Goal: Book appointment/travel/reservation

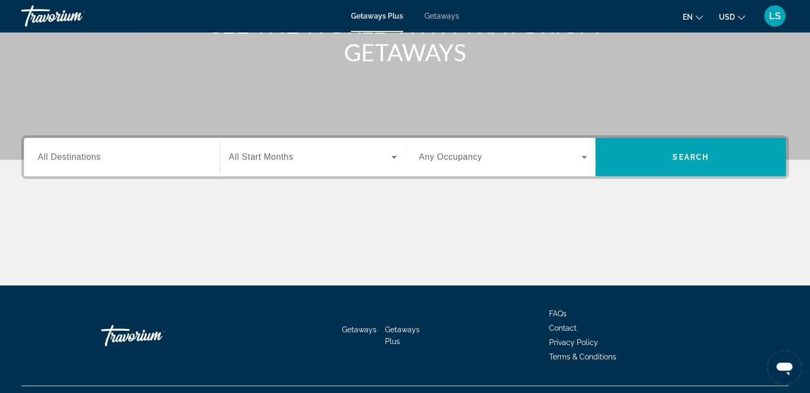
scroll to position [170, 0]
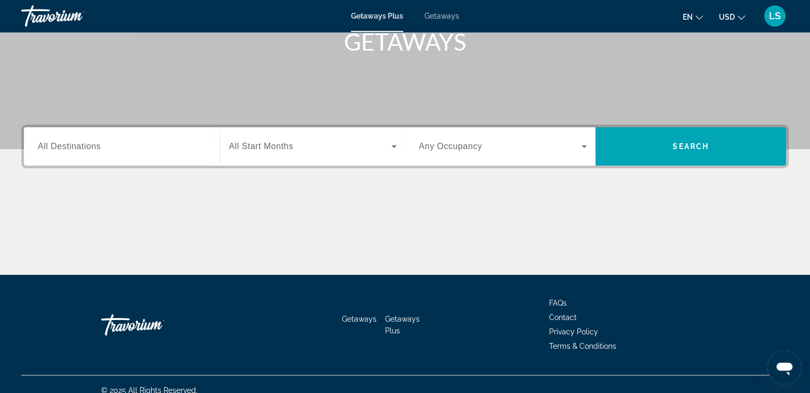
click at [158, 154] on div "Search widget" at bounding box center [122, 147] width 168 height 30
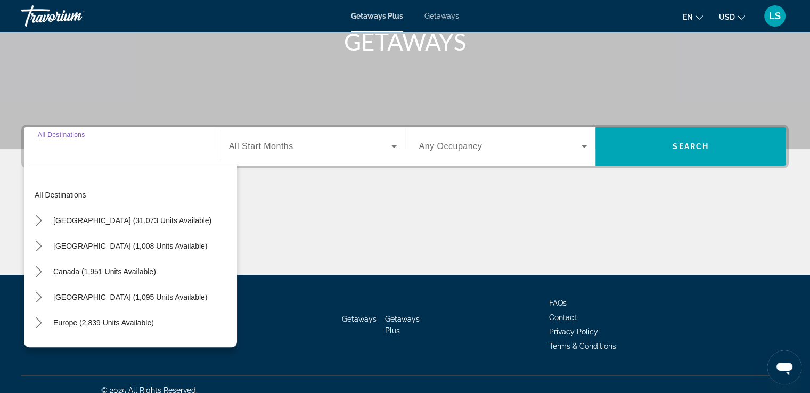
scroll to position [183, 0]
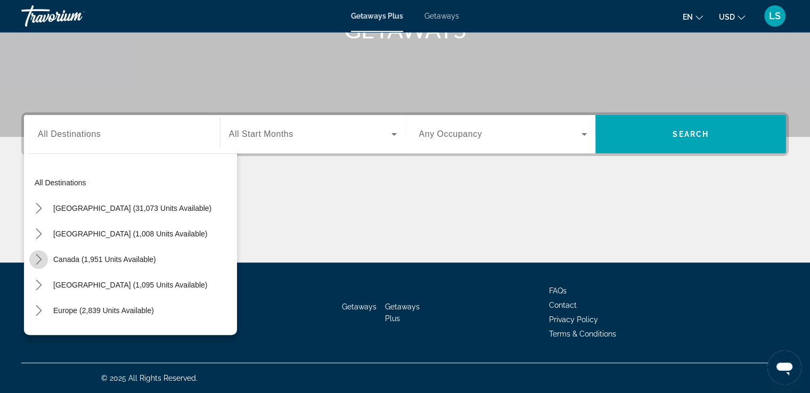
click at [40, 261] on icon "Toggle Canada (1,951 units available) submenu" at bounding box center [39, 259] width 11 height 11
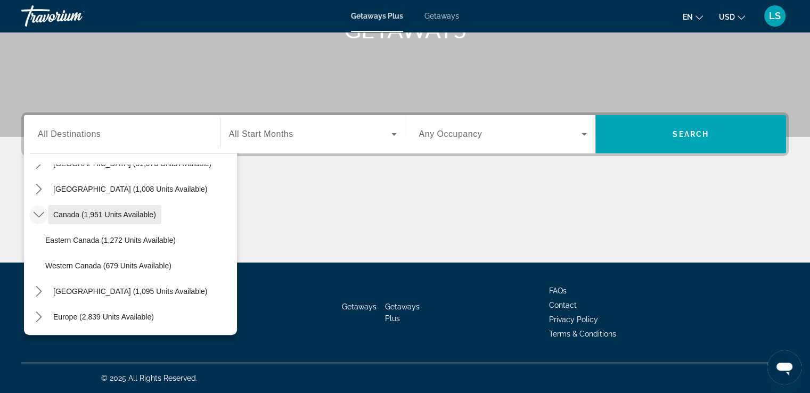
scroll to position [49, 0]
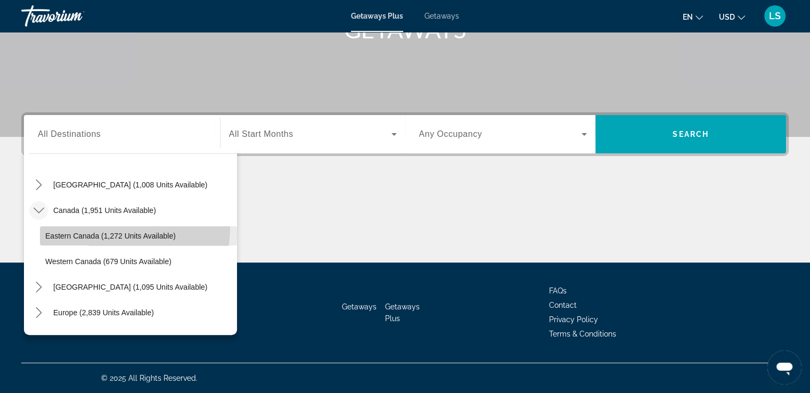
click at [92, 227] on span "Select destination: Eastern Canada (1,272 units available)" at bounding box center [138, 236] width 197 height 26
type input "**********"
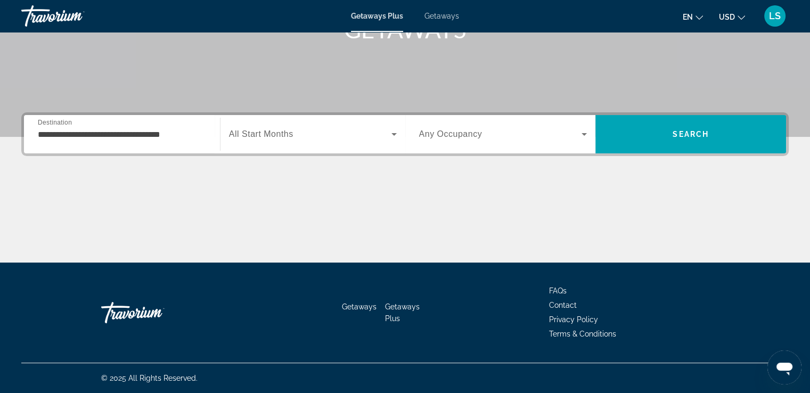
click at [287, 129] on span "All Start Months" at bounding box center [261, 133] width 64 height 9
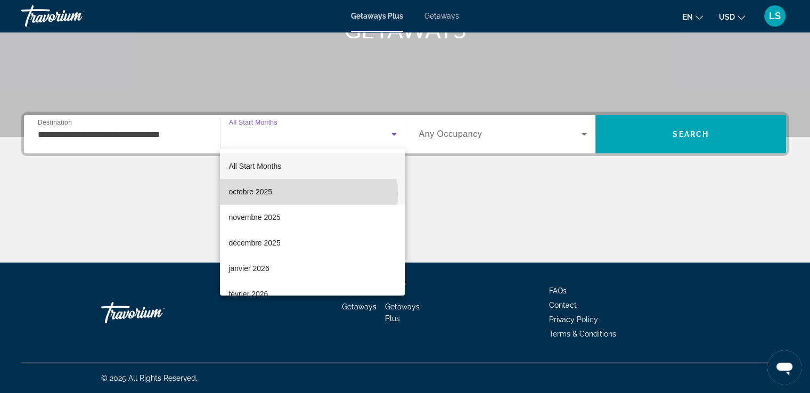
click at [273, 193] on mat-option "octobre 2025" at bounding box center [312, 192] width 185 height 26
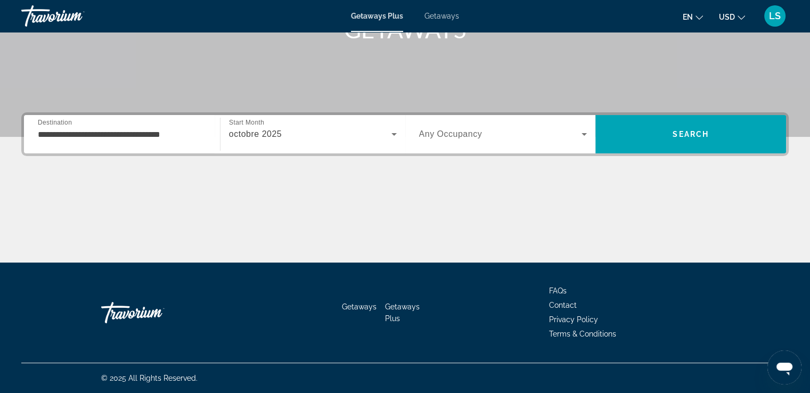
click at [471, 134] on span "Any Occupancy" at bounding box center [450, 133] width 63 height 9
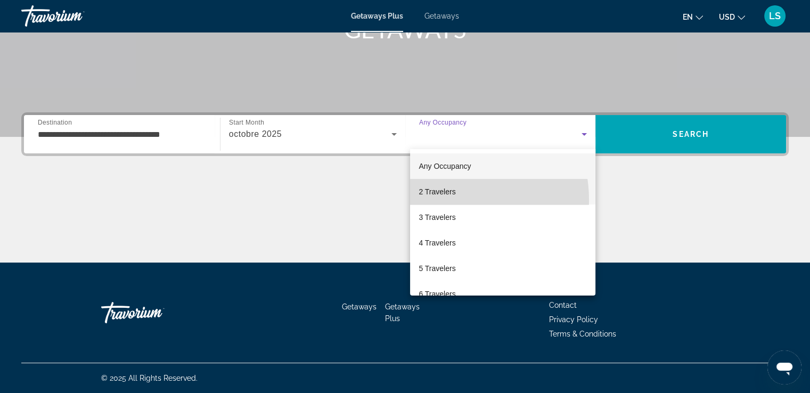
click at [439, 200] on mat-option "2 Travelers" at bounding box center [502, 192] width 185 height 26
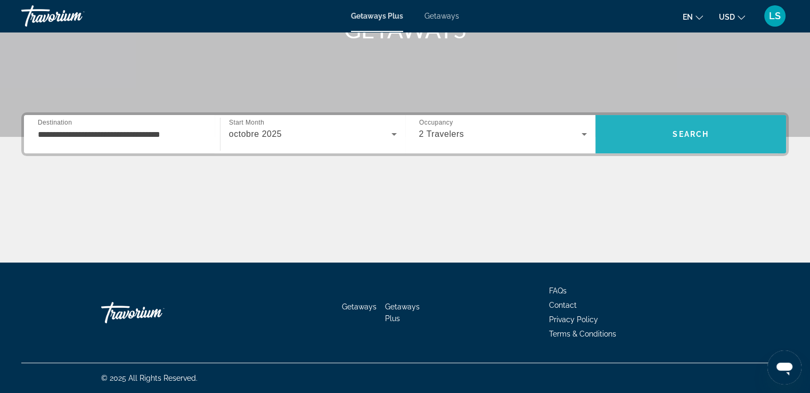
click at [648, 141] on span "Search" at bounding box center [690, 134] width 191 height 26
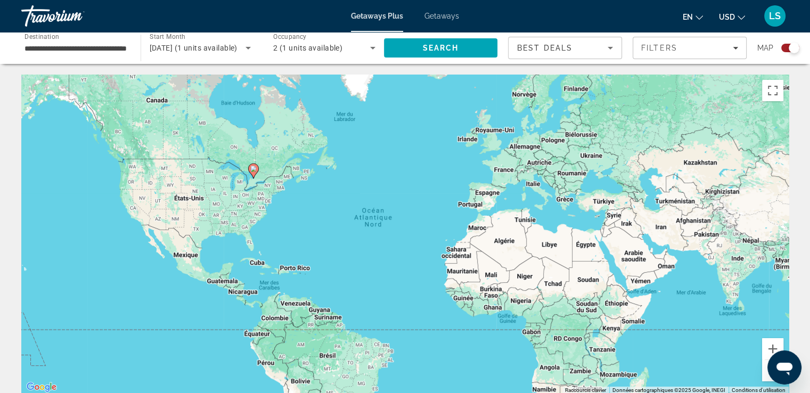
click at [254, 173] on icon "Main content" at bounding box center [253, 171] width 10 height 14
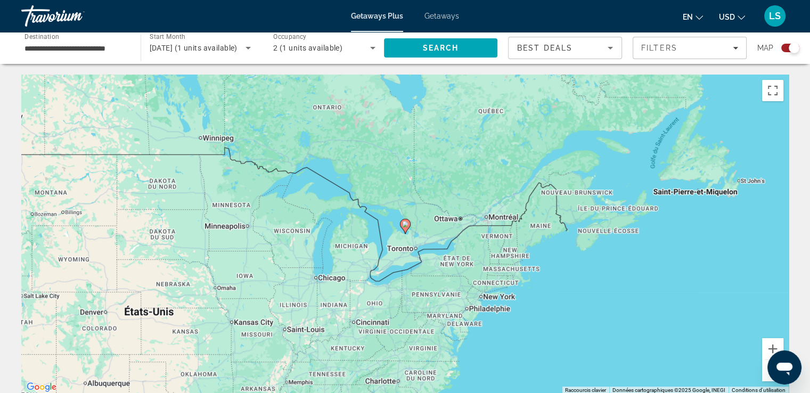
click at [408, 225] on image "Main content" at bounding box center [405, 224] width 6 height 6
type input "**********"
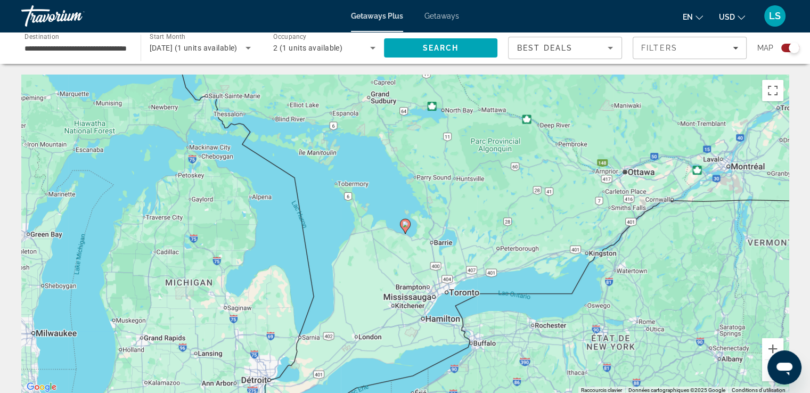
click at [405, 227] on image "Main content" at bounding box center [405, 224] width 6 height 6
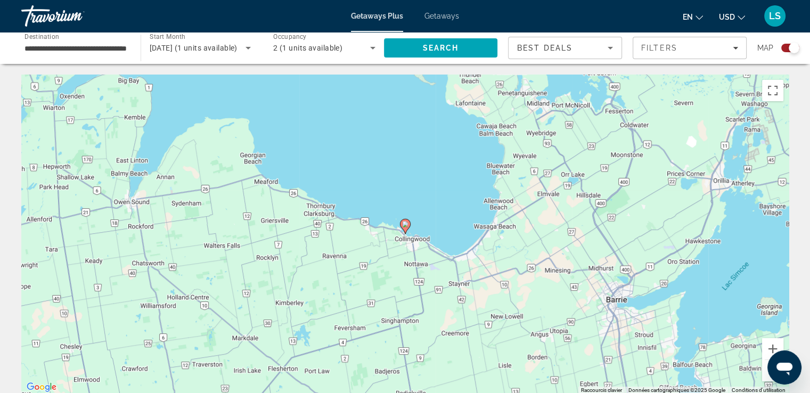
click at [405, 227] on image "Main content" at bounding box center [405, 224] width 6 height 6
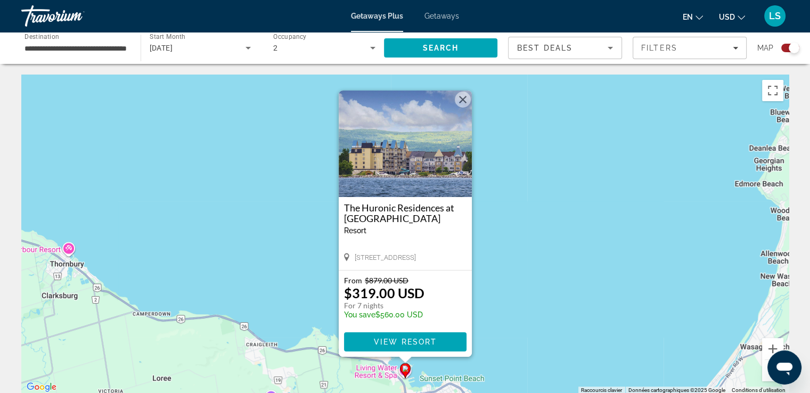
click at [784, 52] on div "Search widget" at bounding box center [790, 48] width 18 height 9
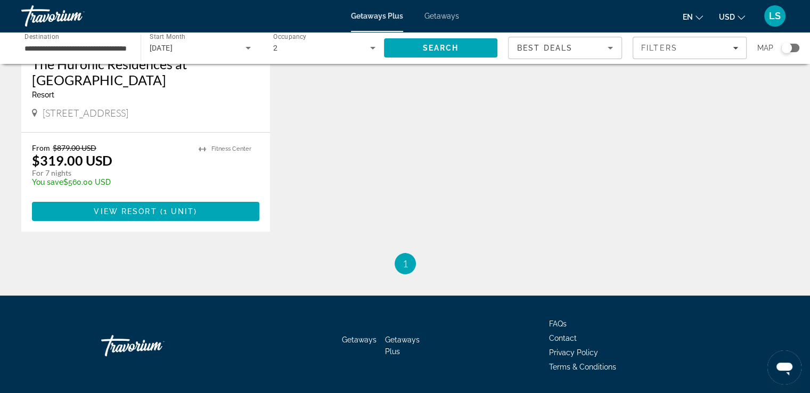
scroll to position [213, 0]
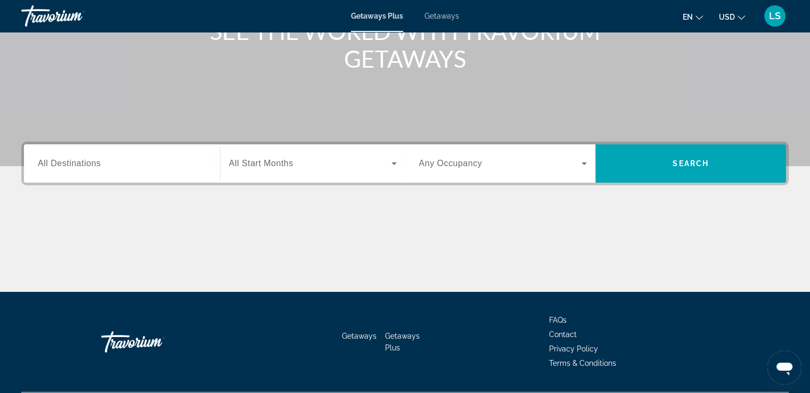
scroll to position [153, 0]
click at [134, 158] on input "Destination All Destinations" at bounding box center [122, 164] width 168 height 13
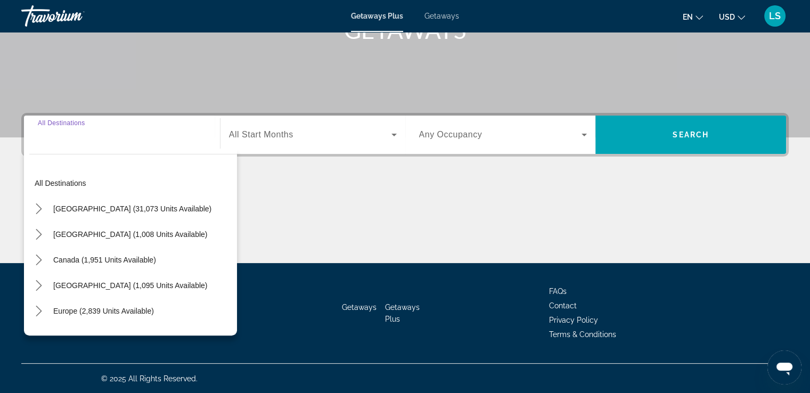
scroll to position [183, 0]
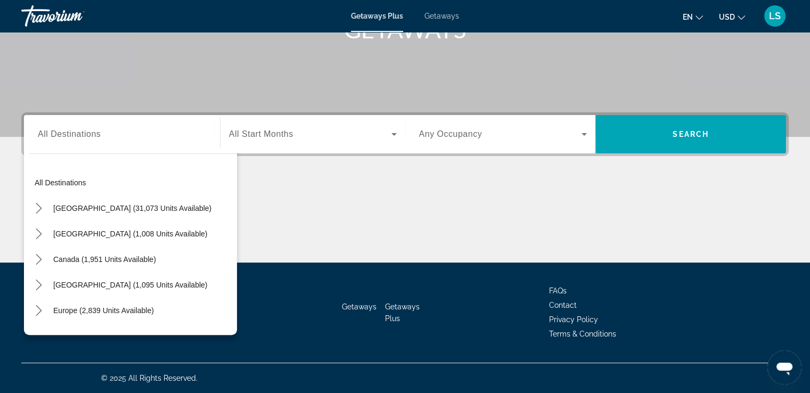
click at [306, 145] on div "Search widget" at bounding box center [313, 134] width 168 height 30
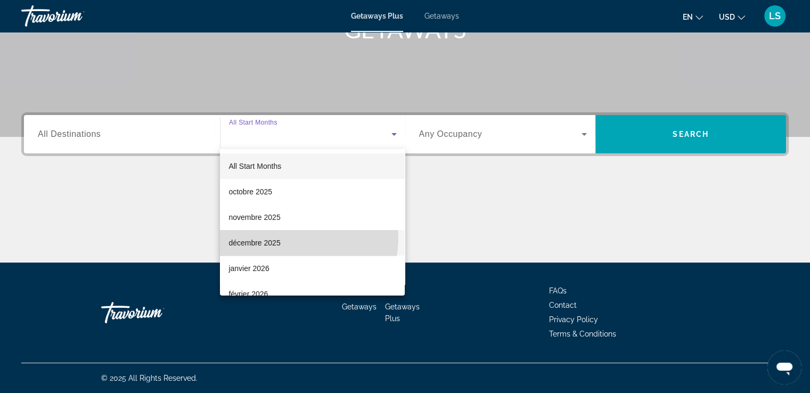
click at [277, 237] on span "décembre 2025" at bounding box center [254, 242] width 52 height 13
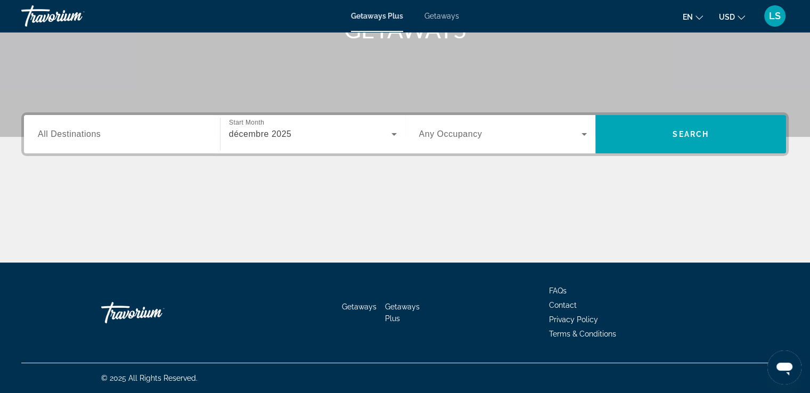
click at [481, 137] on span "Any Occupancy" at bounding box center [450, 133] width 63 height 9
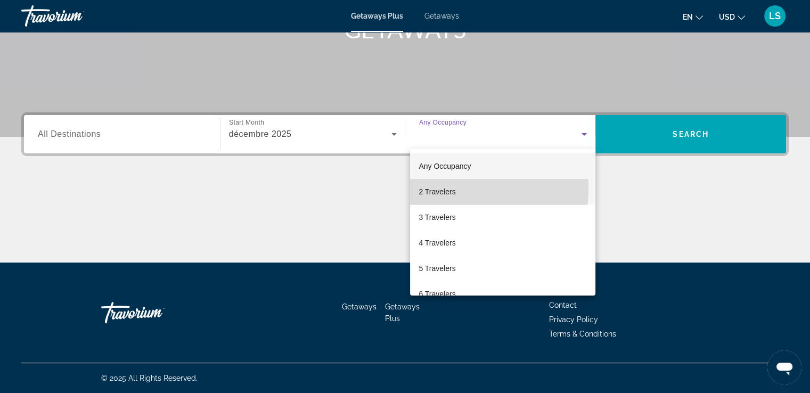
click at [454, 188] on span "2 Travelers" at bounding box center [437, 191] width 37 height 13
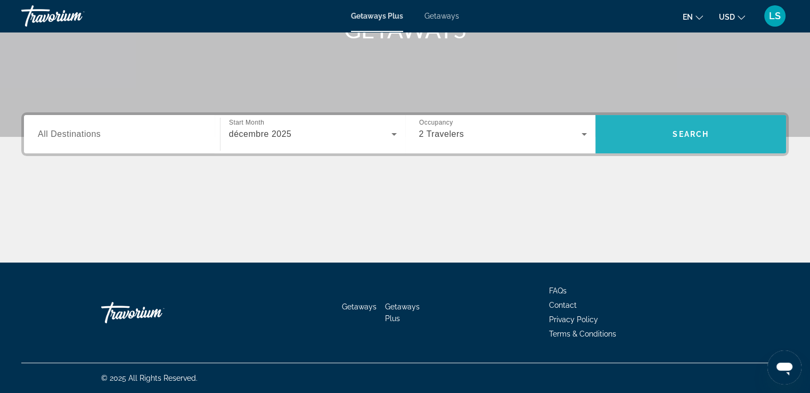
click at [686, 131] on span "Search" at bounding box center [691, 134] width 36 height 9
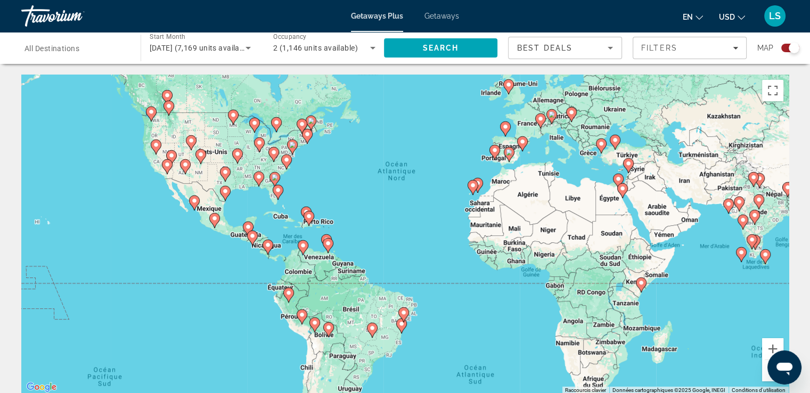
drag, startPoint x: 342, startPoint y: 222, endPoint x: 366, endPoint y: 173, distance: 54.1
click at [366, 173] on div "Pour activer le glissement avec le clavier, appuyez sur Alt+Entrée. Une fois ce…" at bounding box center [404, 235] width 767 height 320
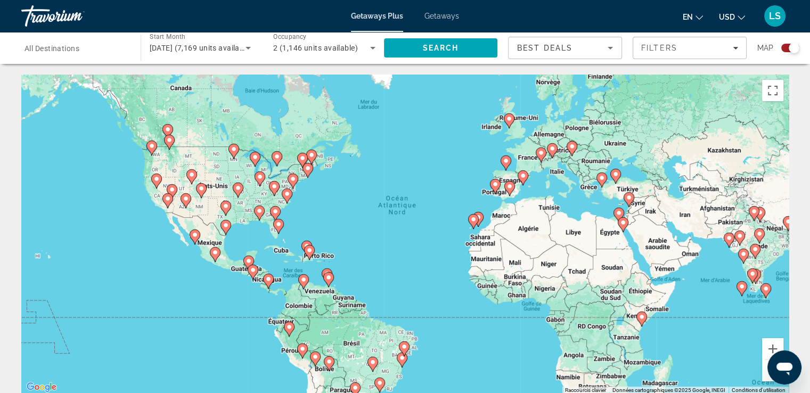
drag, startPoint x: 367, startPoint y: 156, endPoint x: 367, endPoint y: 205, distance: 49.0
click at [367, 205] on div "Pour activer le glissement avec le clavier, appuyez sur Alt+Entrée. Une fois ce…" at bounding box center [404, 235] width 767 height 320
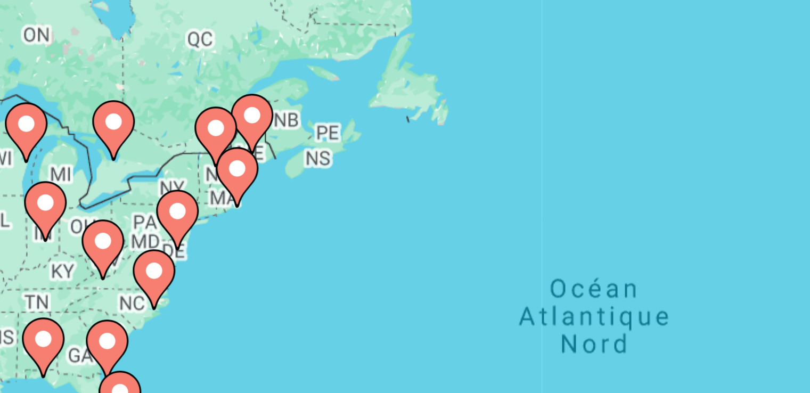
drag, startPoint x: 338, startPoint y: 192, endPoint x: 362, endPoint y: 206, distance: 28.1
click at [362, 206] on div "Pour activer le glissement avec le clavier, appuyez sur Alt+Entrée. Une fois ce…" at bounding box center [404, 235] width 767 height 320
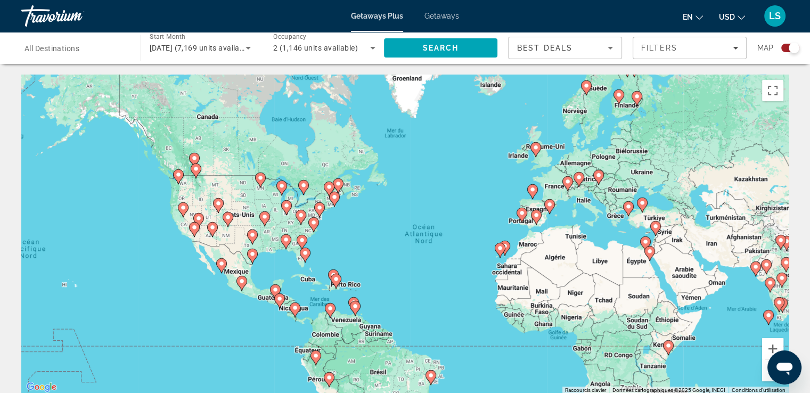
click at [791, 49] on div "Search widget" at bounding box center [794, 48] width 11 height 11
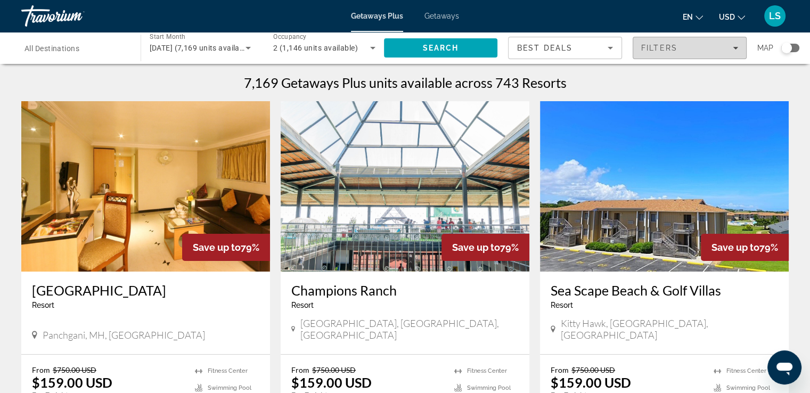
click at [739, 54] on span "Filters" at bounding box center [689, 48] width 113 height 26
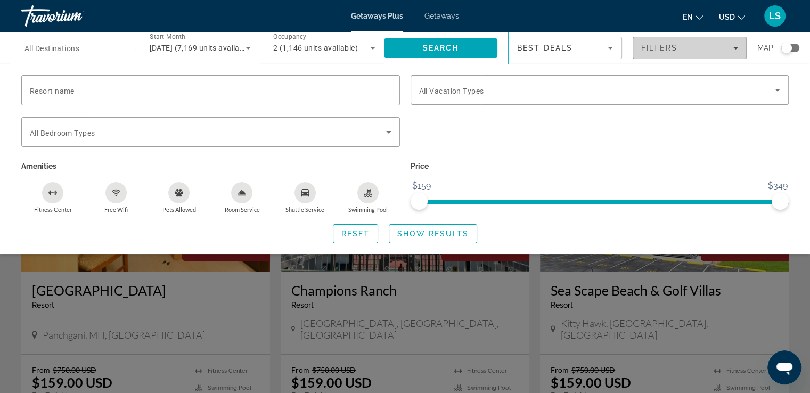
click at [739, 54] on span "Filters" at bounding box center [689, 48] width 113 height 26
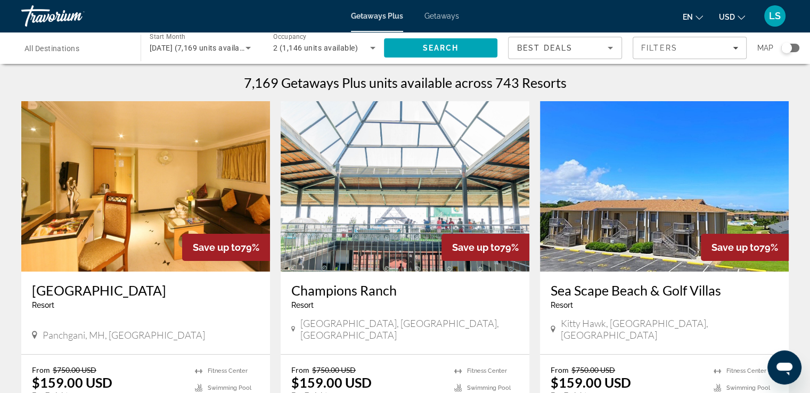
click at [787, 46] on div "Search widget" at bounding box center [786, 48] width 11 height 11
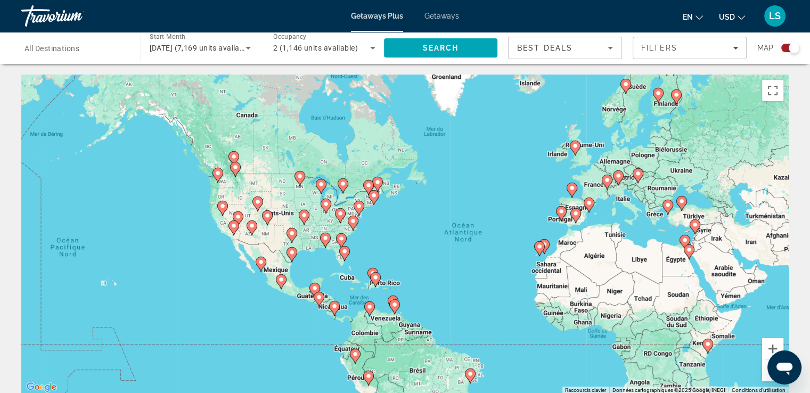
drag, startPoint x: 390, startPoint y: 226, endPoint x: 430, endPoint y: 231, distance: 40.7
click at [430, 231] on div "Pour activer le glissement avec le clavier, appuyez sur Alt+Entrée. Une fois ce…" at bounding box center [404, 235] width 767 height 320
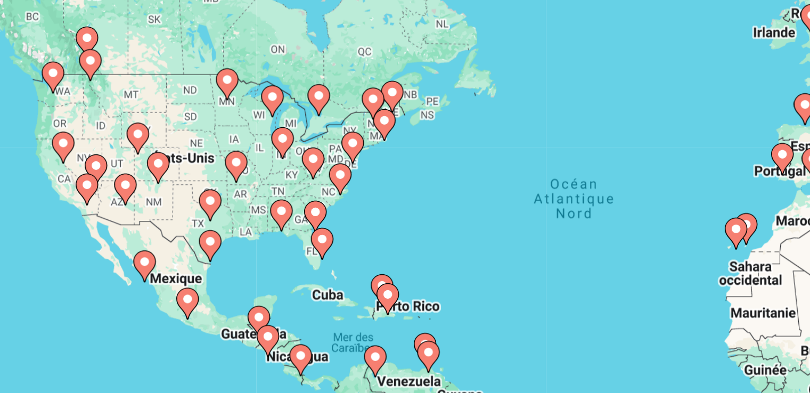
click at [365, 312] on div "Pour activer le glissement avec le clavier, appuyez sur Alt+Entrée. Une fois ce…" at bounding box center [404, 235] width 767 height 320
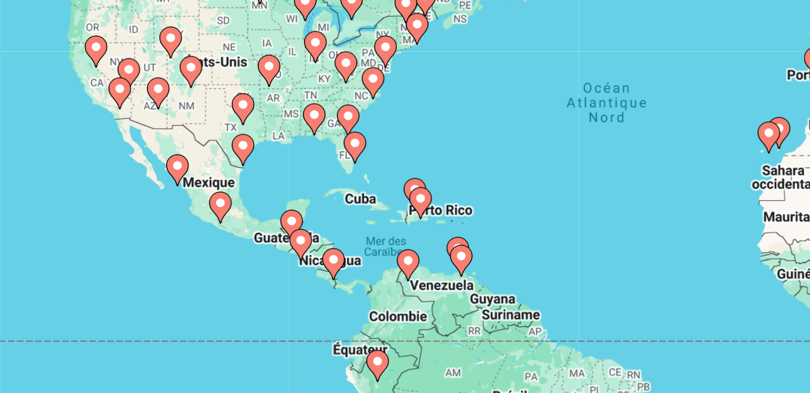
drag, startPoint x: 412, startPoint y: 275, endPoint x: 428, endPoint y: 225, distance: 52.5
click at [428, 225] on div "Pour activer le glissement avec le clavier, appuyez sur Alt+Entrée. Une fois ce…" at bounding box center [404, 235] width 767 height 320
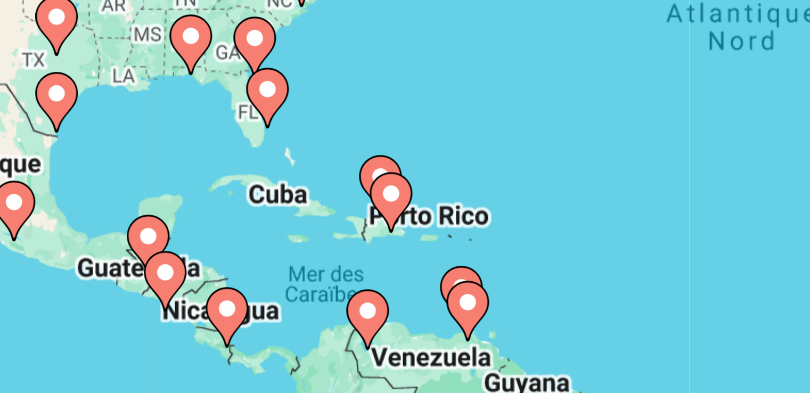
click at [386, 272] on div "Pour activer le glissement avec le clavier, appuyez sur Alt+Entrée. Une fois ce…" at bounding box center [404, 235] width 767 height 320
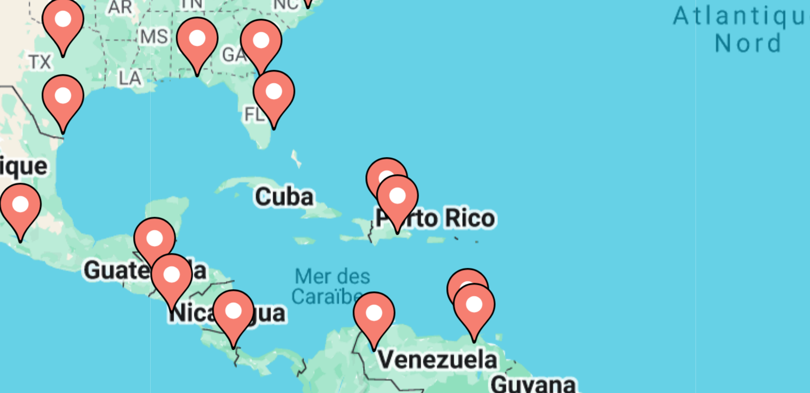
click at [395, 261] on image "Main content" at bounding box center [394, 260] width 6 height 6
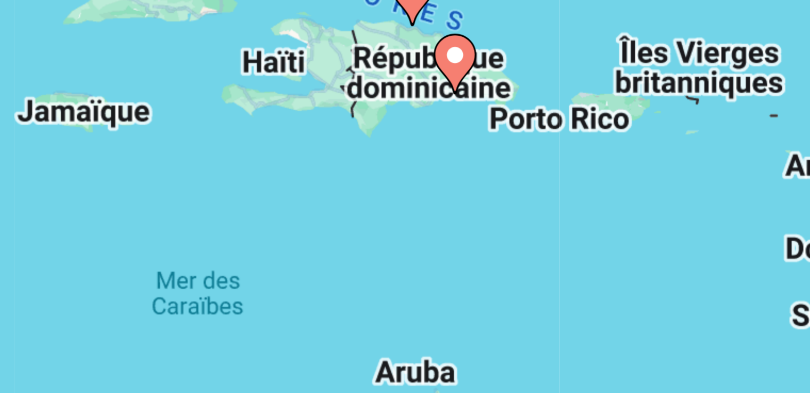
click at [411, 225] on image "Main content" at bounding box center [409, 225] width 6 height 6
type input "**********"
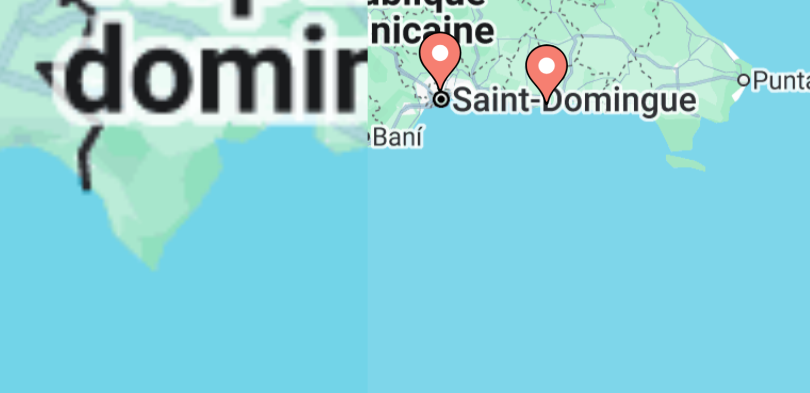
click at [407, 228] on icon "Main content" at bounding box center [405, 226] width 10 height 14
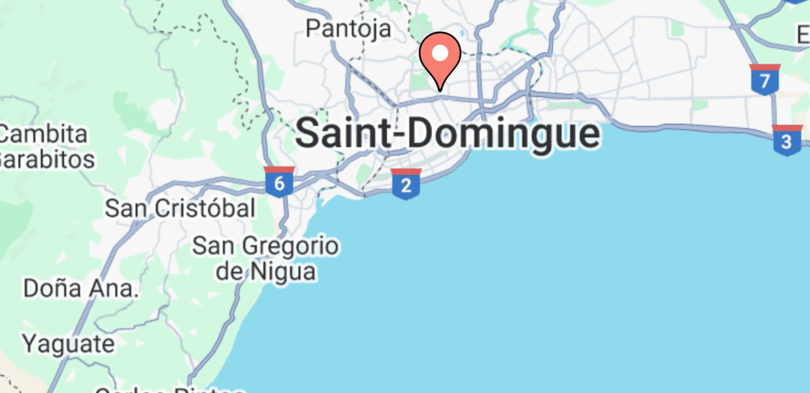
click at [406, 224] on image "Main content" at bounding box center [405, 224] width 6 height 6
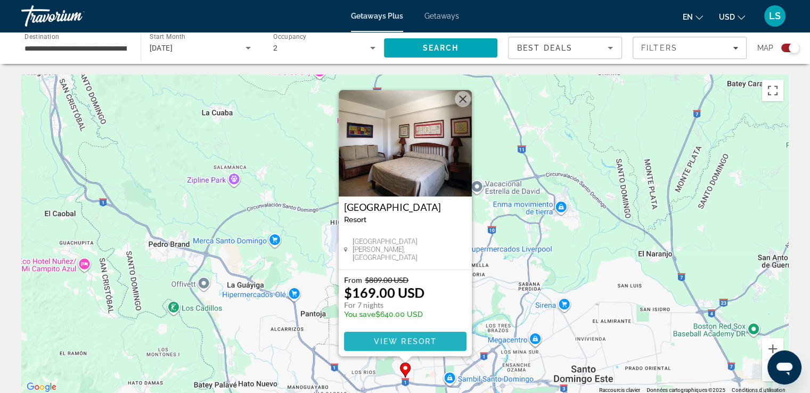
click at [416, 341] on span "View Resort" at bounding box center [404, 341] width 63 height 9
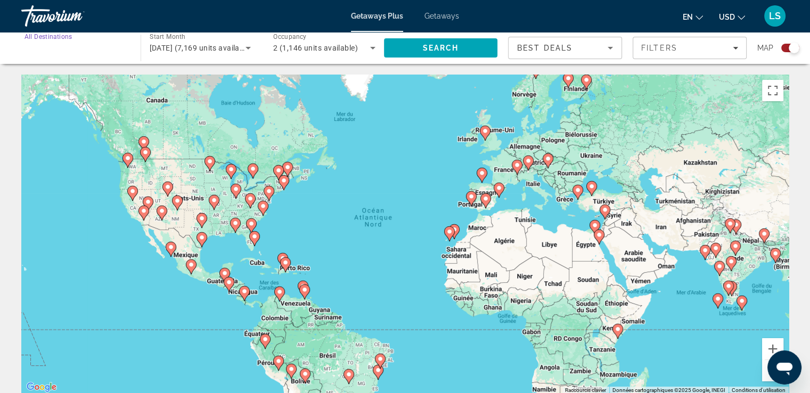
click at [102, 48] on input "Destination All Destinations" at bounding box center [75, 48] width 102 height 13
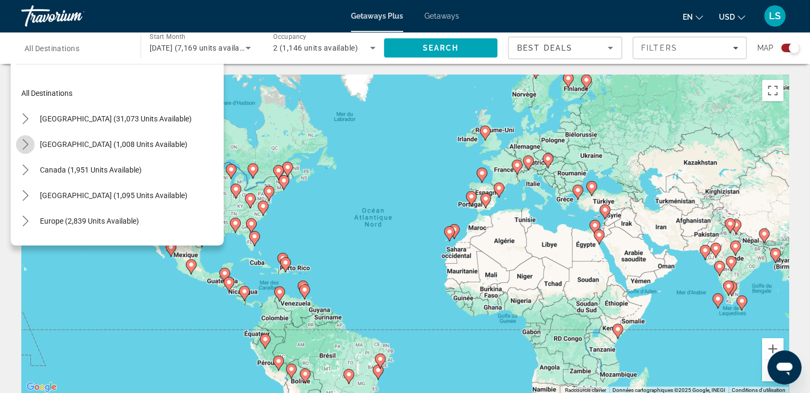
click at [28, 142] on icon "Toggle Mexico (1,008 units available) submenu" at bounding box center [25, 144] width 11 height 11
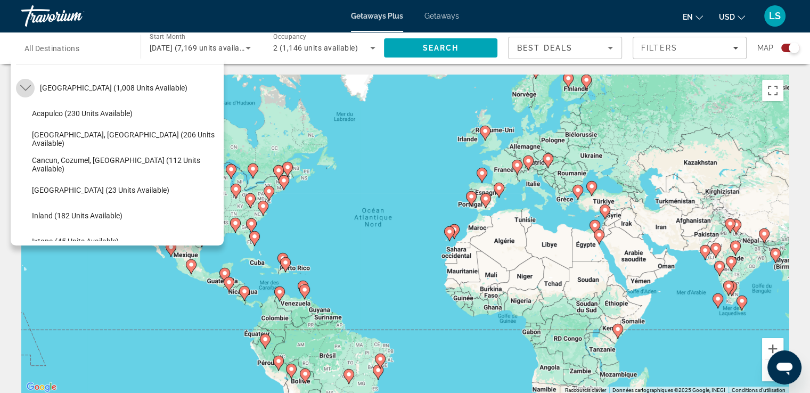
click at [29, 86] on icon "Toggle Mexico (1,008 units available) submenu" at bounding box center [25, 88] width 11 height 6
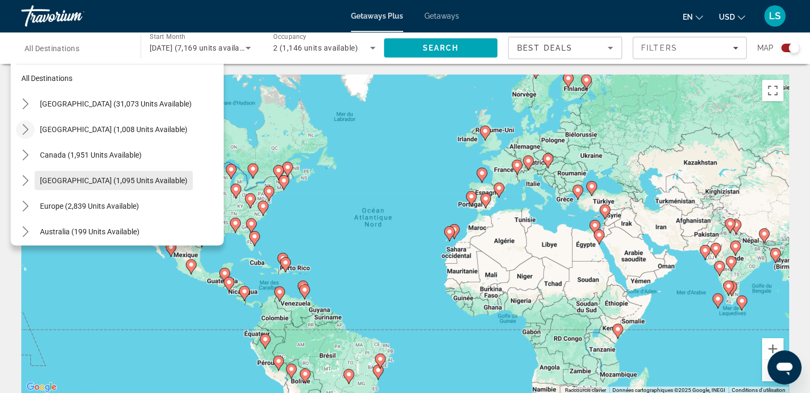
scroll to position [0, 0]
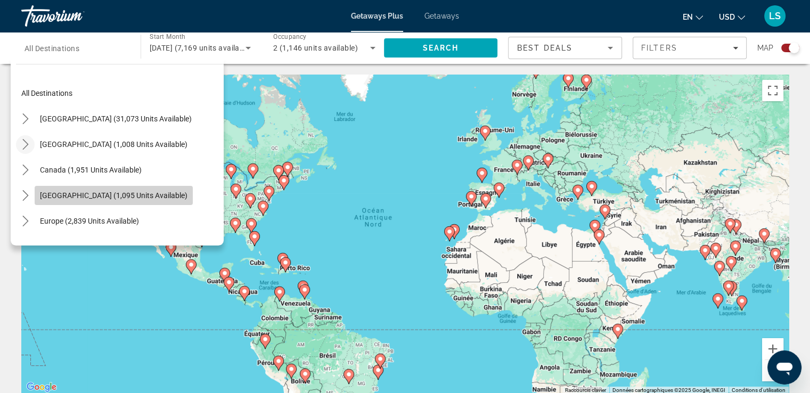
click at [127, 197] on span "[GEOGRAPHIC_DATA] (1,095 units available)" at bounding box center [114, 195] width 148 height 9
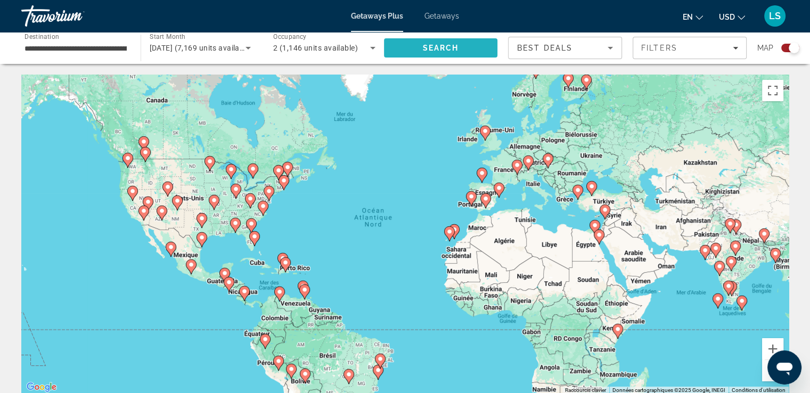
click at [428, 49] on span "Search" at bounding box center [440, 48] width 36 height 9
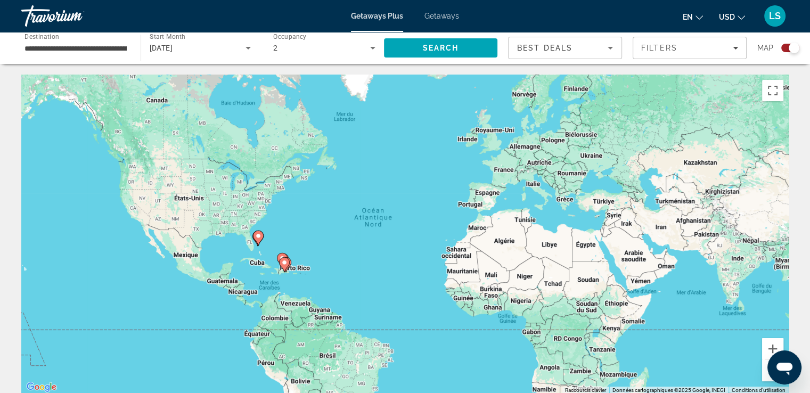
click at [792, 48] on div "Search widget" at bounding box center [794, 48] width 11 height 11
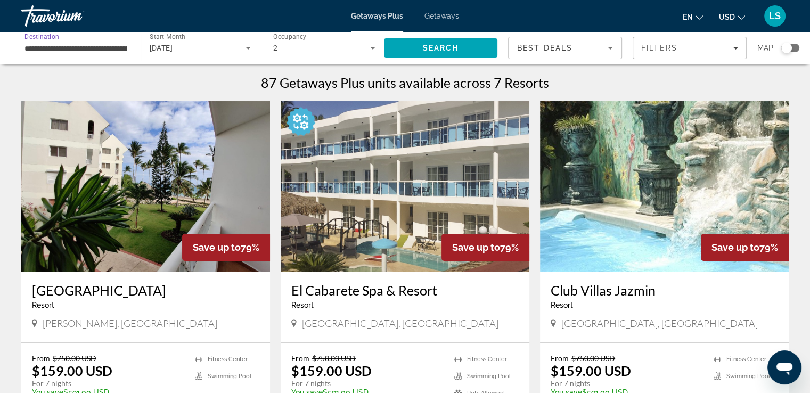
click at [119, 48] on input "**********" at bounding box center [75, 48] width 102 height 13
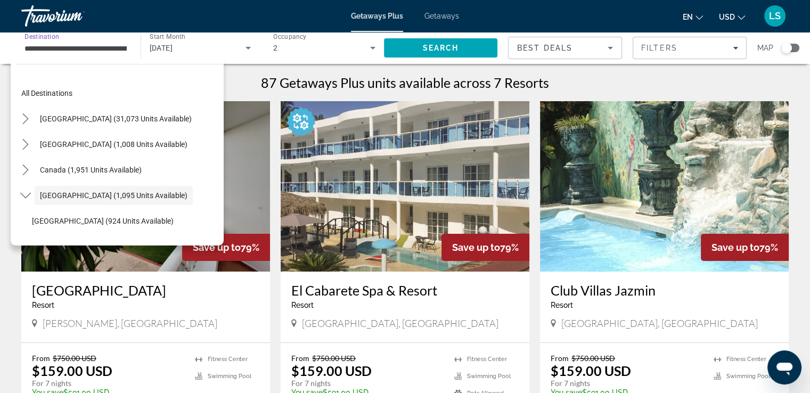
scroll to position [38, 0]
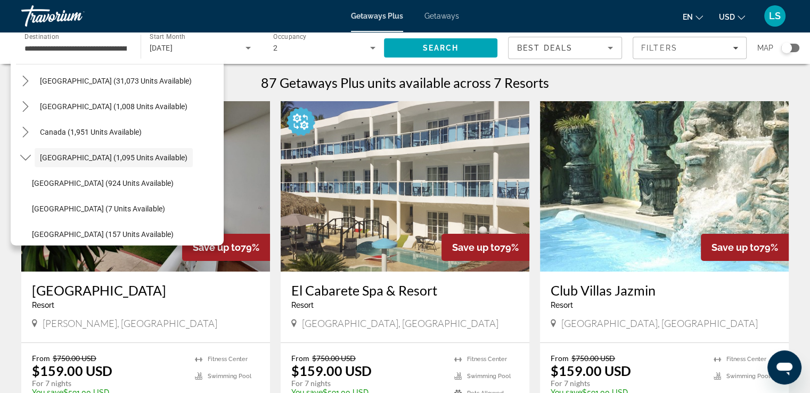
click at [130, 49] on div "**********" at bounding box center [75, 48] width 119 height 30
click at [120, 48] on input "**********" at bounding box center [75, 48] width 102 height 13
click at [24, 101] on icon "Toggle Mexico (1,008 units available) submenu" at bounding box center [25, 106] width 11 height 11
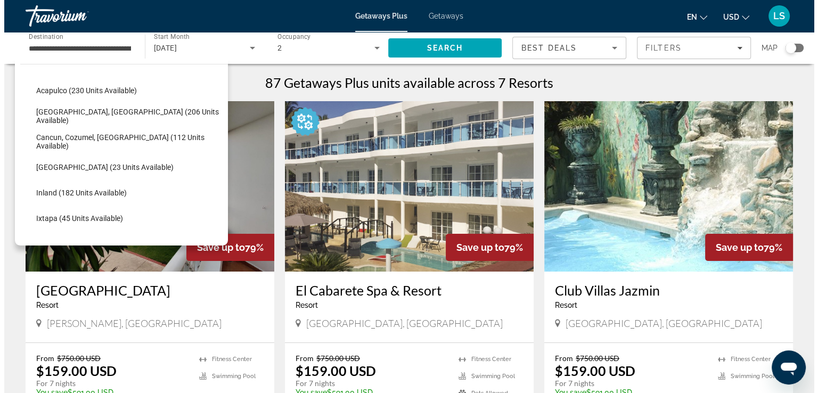
scroll to position [79, 0]
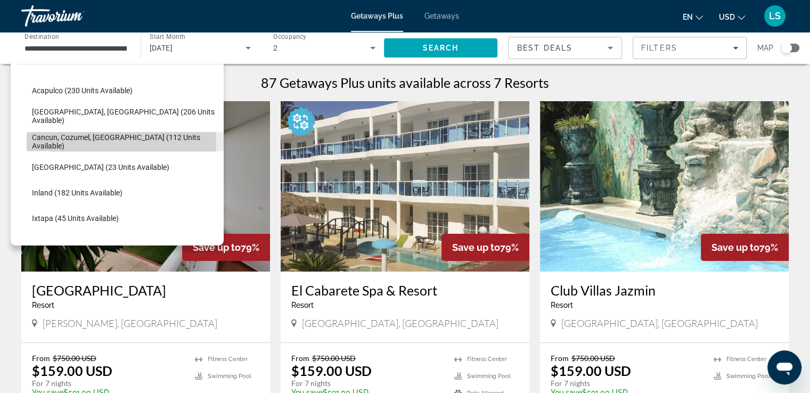
click at [65, 145] on span "Cancun, Cozumel, Riviera Maya (112 units available)" at bounding box center [125, 141] width 186 height 17
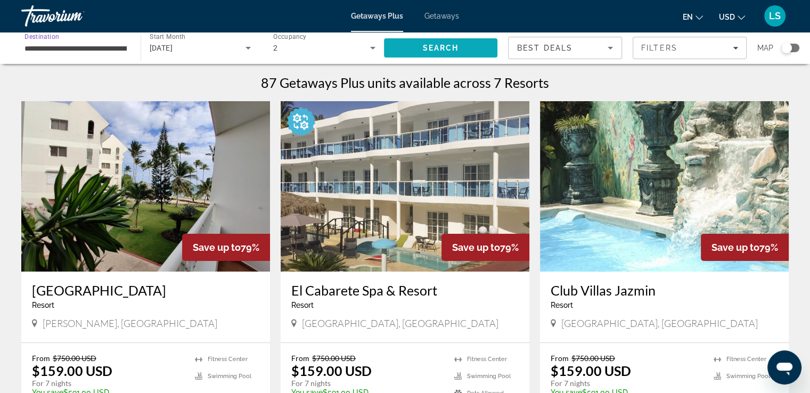
click at [449, 37] on span "Search" at bounding box center [441, 48] width 114 height 26
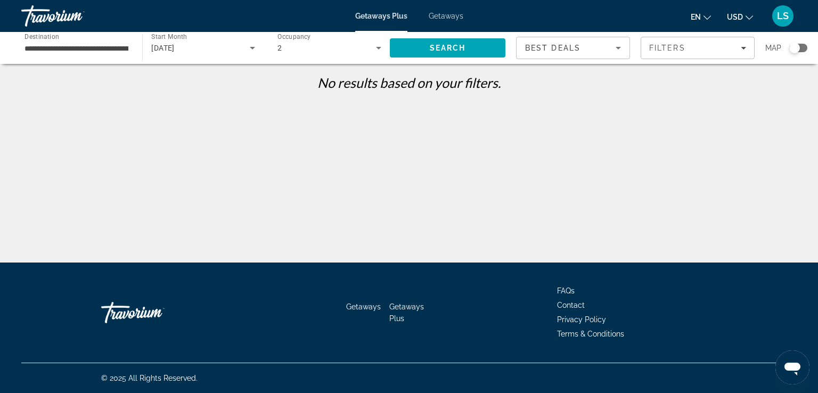
click at [107, 55] on div "**********" at bounding box center [76, 48] width 104 height 30
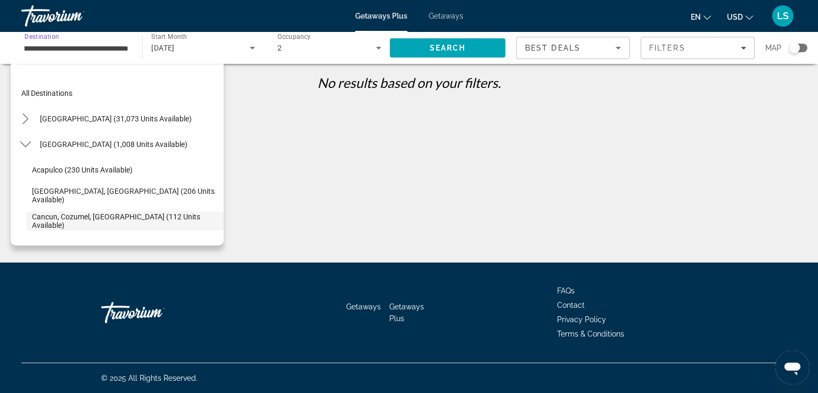
scroll to position [63, 0]
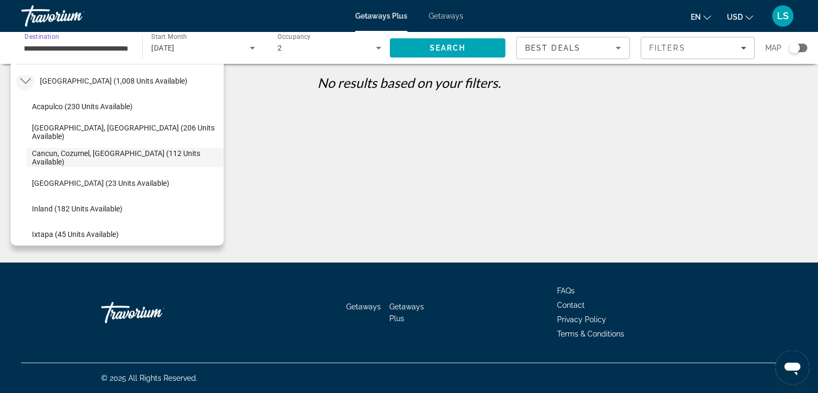
click at [20, 81] on icon "Toggle Mexico (1,008 units available) submenu" at bounding box center [25, 81] width 11 height 11
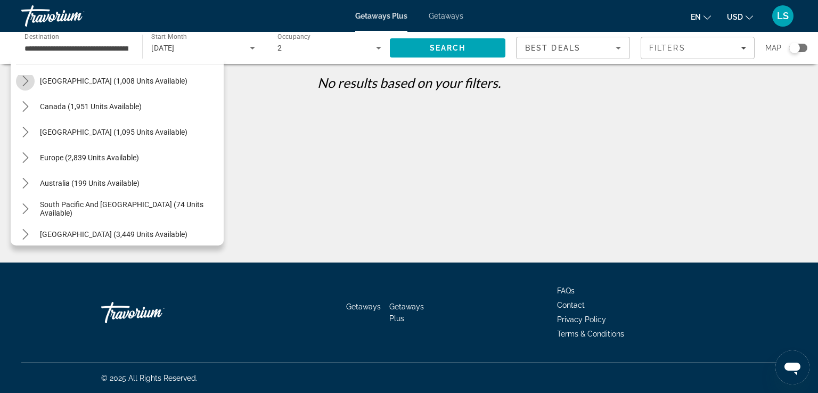
scroll to position [56, 0]
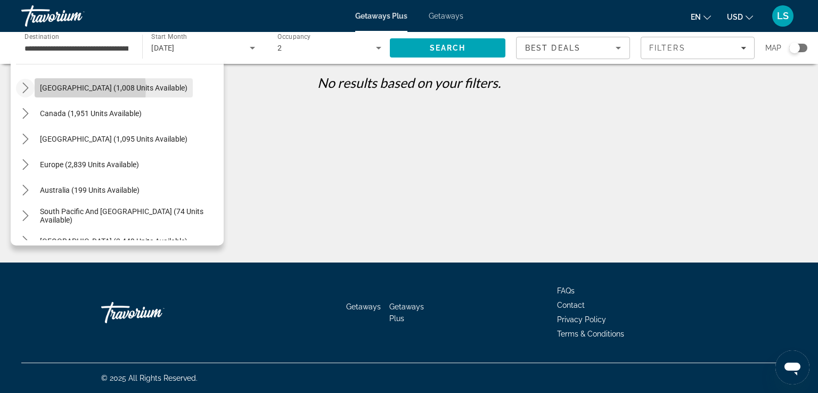
click at [60, 88] on span "[GEOGRAPHIC_DATA] (1,008 units available)" at bounding box center [114, 88] width 148 height 9
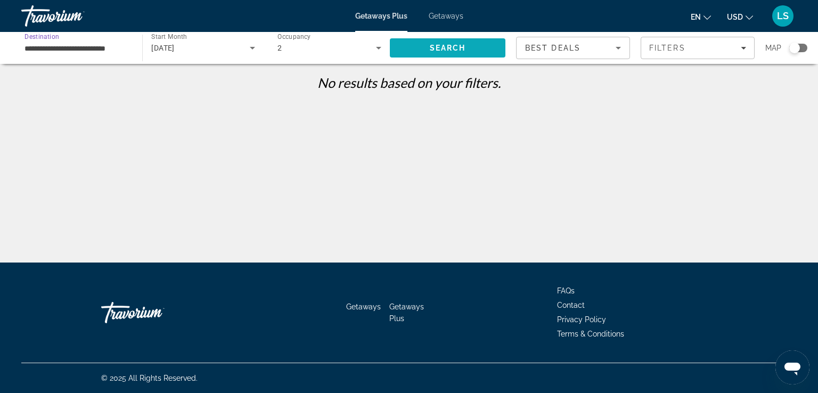
click at [420, 43] on span "Search" at bounding box center [448, 48] width 116 height 26
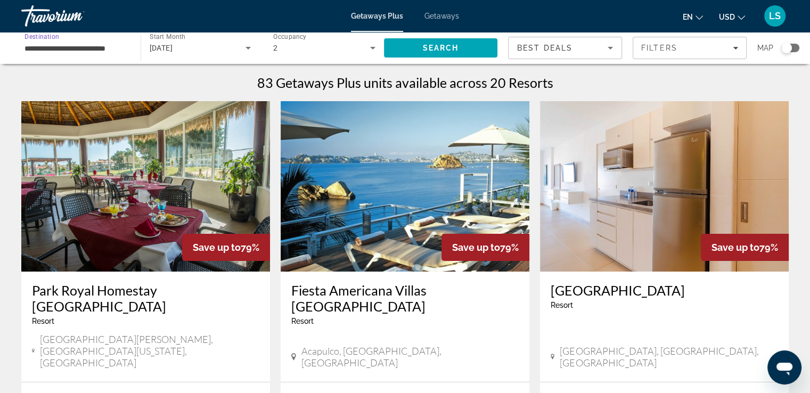
click at [122, 51] on input "**********" at bounding box center [75, 48] width 102 height 13
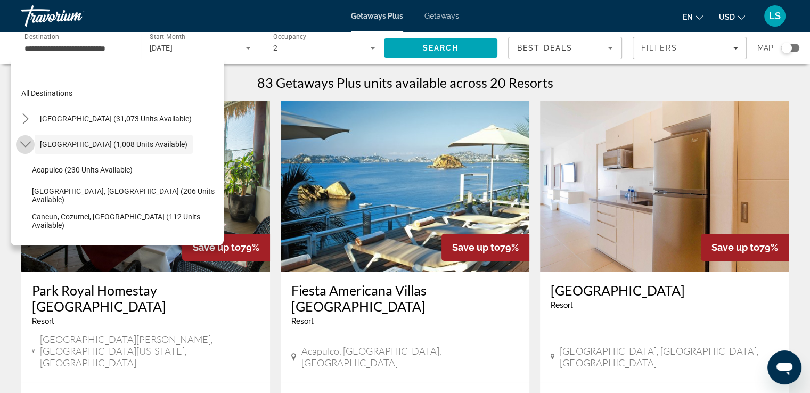
click at [22, 142] on icon "Toggle Mexico (1,008 units available) submenu" at bounding box center [25, 144] width 11 height 11
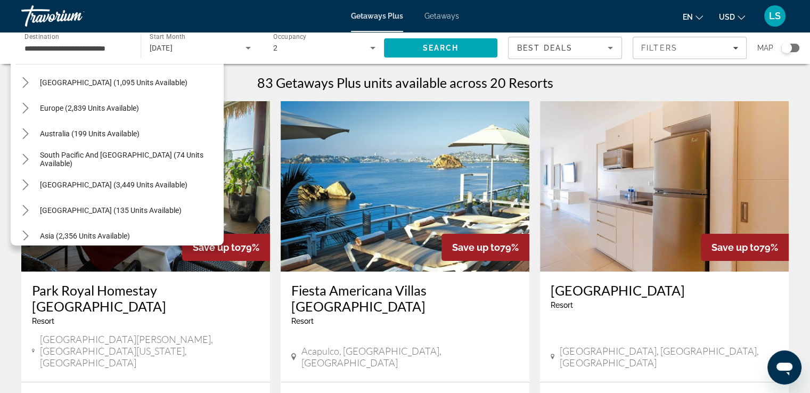
scroll to position [115, 0]
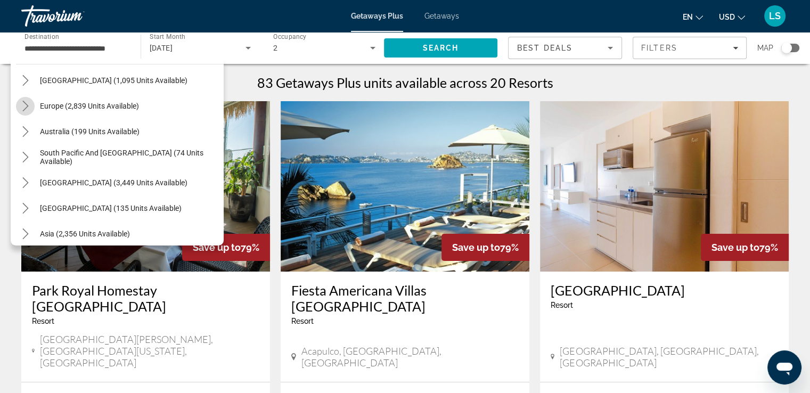
click at [26, 106] on icon "Toggle Europe (2,839 units available) submenu" at bounding box center [25, 106] width 11 height 11
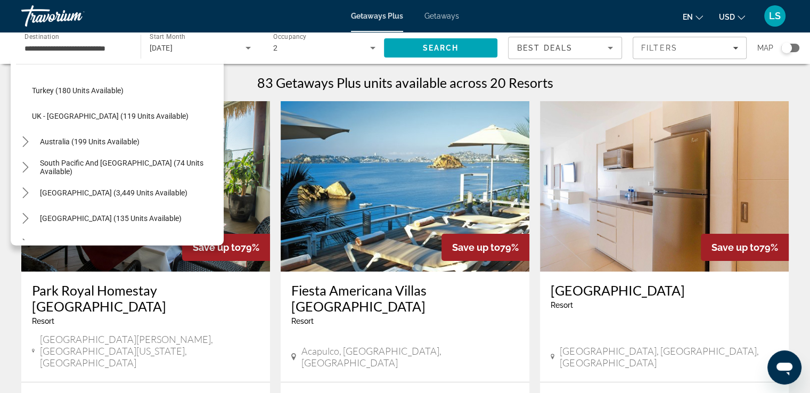
scroll to position [574, 0]
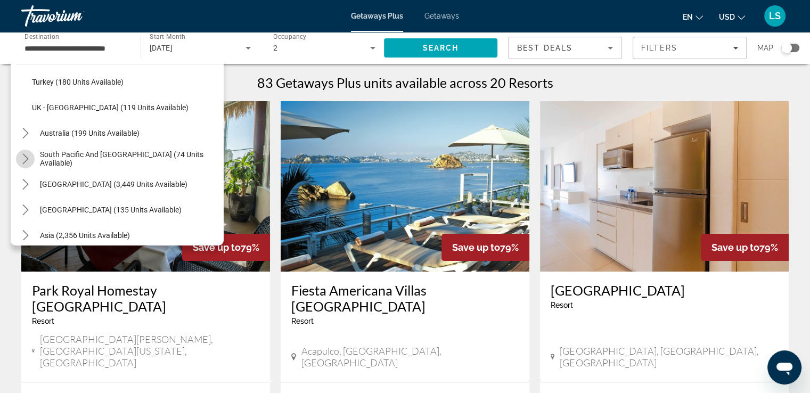
click at [23, 157] on icon "Toggle South Pacific and Oceania (74 units available) submenu" at bounding box center [25, 158] width 11 height 11
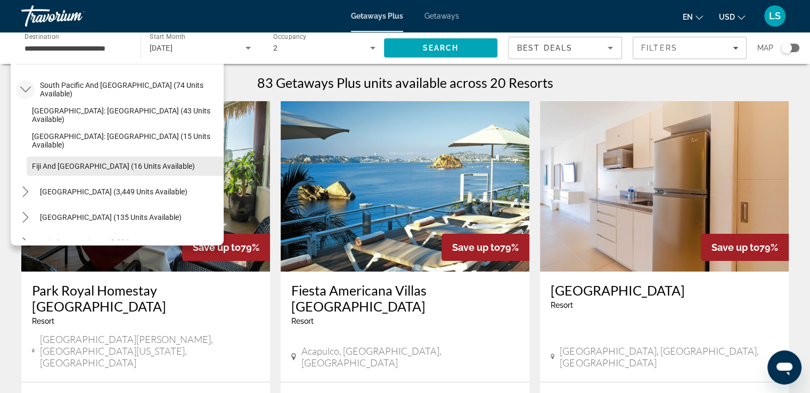
scroll to position [686, 0]
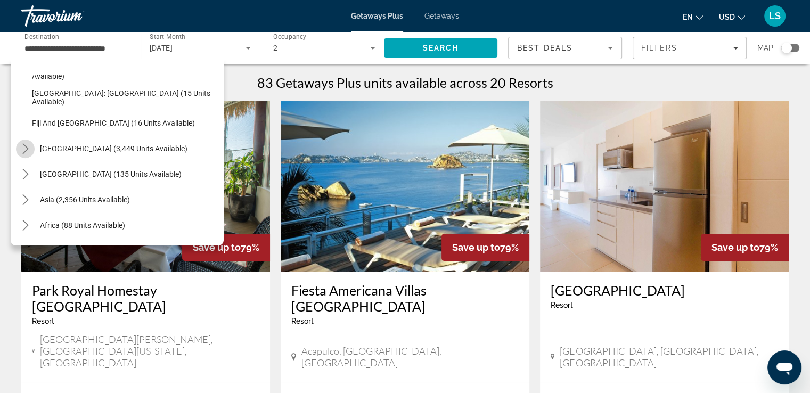
click at [23, 150] on icon "Toggle South America (3,449 units available) submenu" at bounding box center [25, 148] width 11 height 11
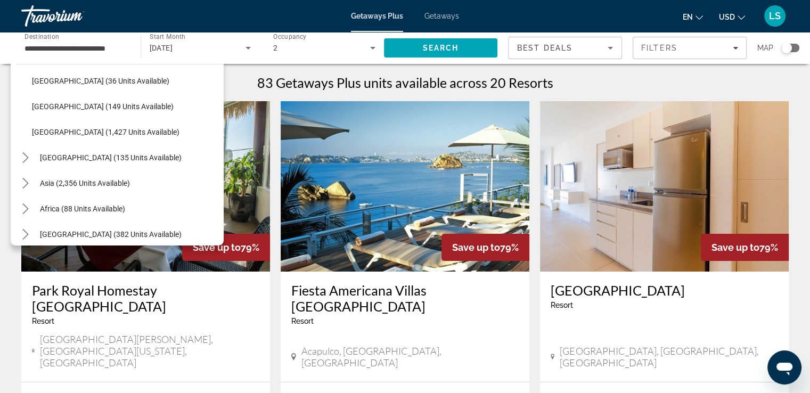
scroll to position [908, 0]
click at [24, 156] on icon "Toggle Central America (135 units available) submenu" at bounding box center [25, 156] width 11 height 11
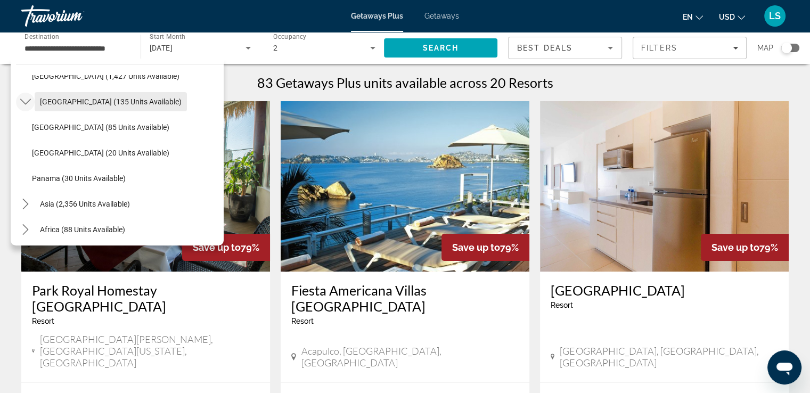
scroll to position [965, 0]
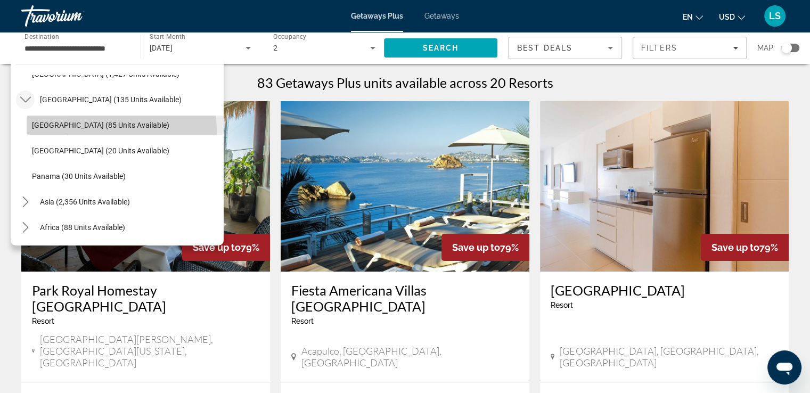
click at [74, 133] on span "Select destination: Costa Rica (85 units available)" at bounding box center [125, 125] width 197 height 26
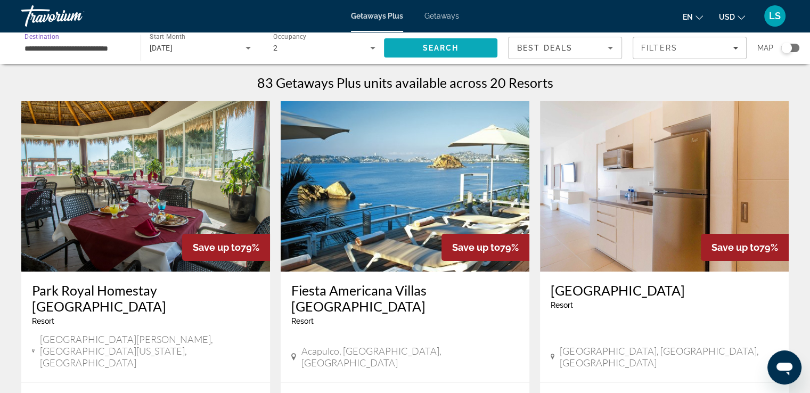
click at [409, 56] on span "Search" at bounding box center [441, 48] width 114 height 26
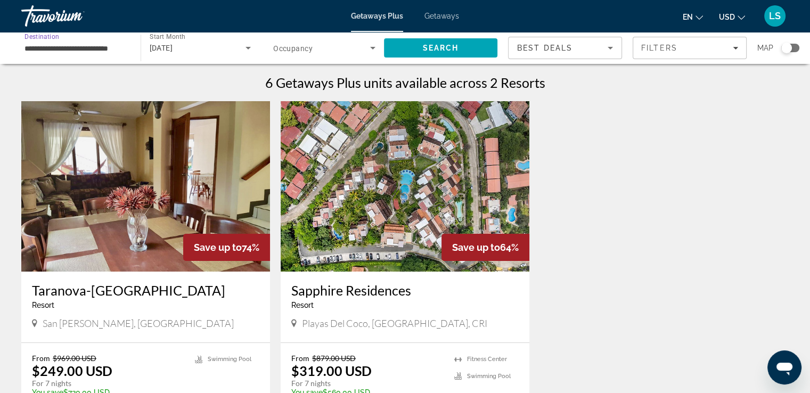
click at [109, 45] on input "**********" at bounding box center [75, 48] width 102 height 13
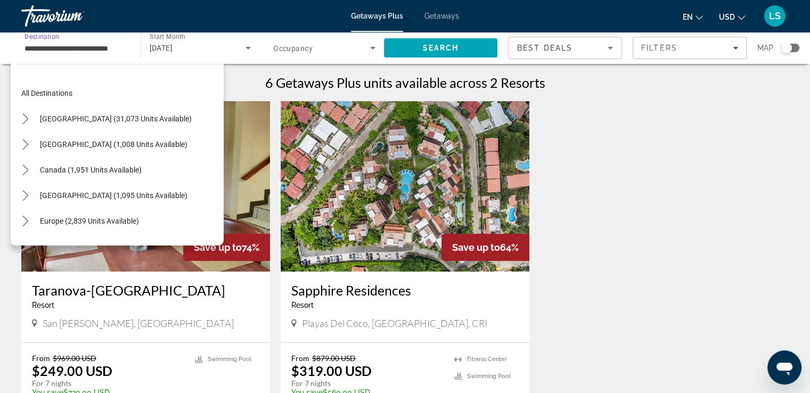
scroll to position [191, 0]
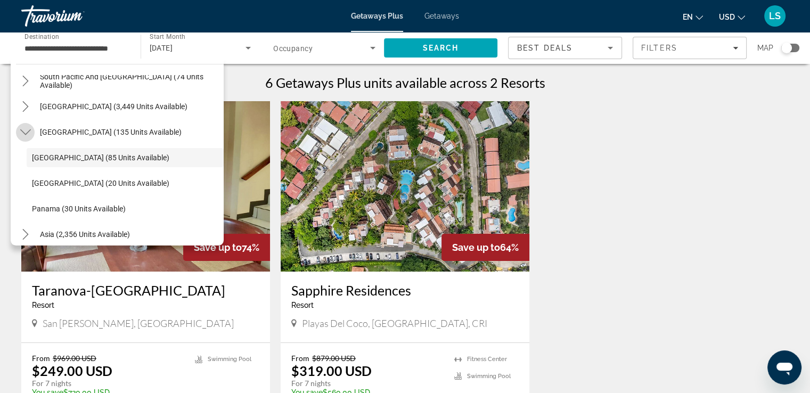
click at [26, 130] on icon "Toggle Central America (135 units available) submenu" at bounding box center [25, 132] width 11 height 11
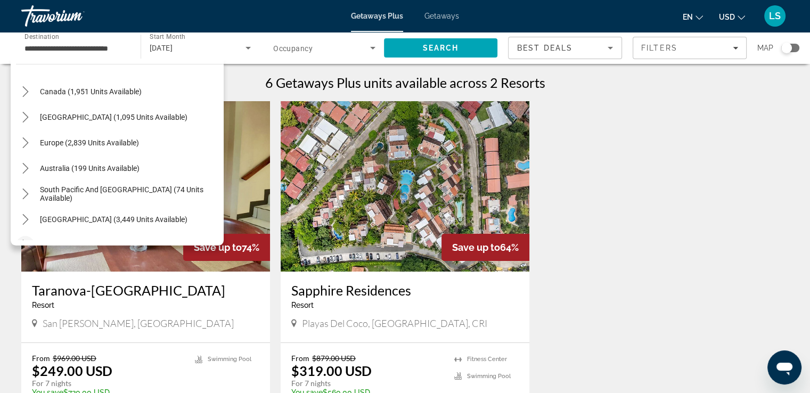
scroll to position [67, 0]
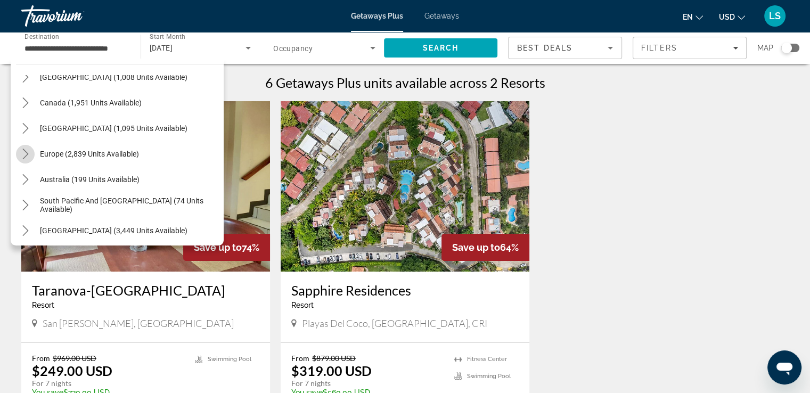
click at [24, 153] on icon "Toggle Europe (2,839 units available) submenu" at bounding box center [25, 154] width 11 height 11
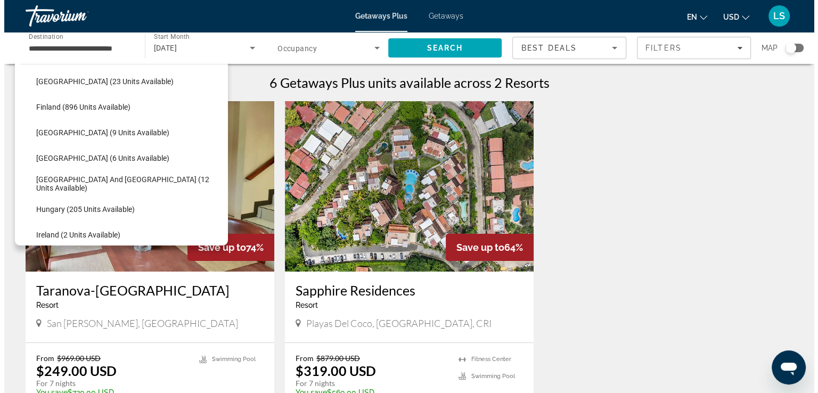
scroll to position [224, 0]
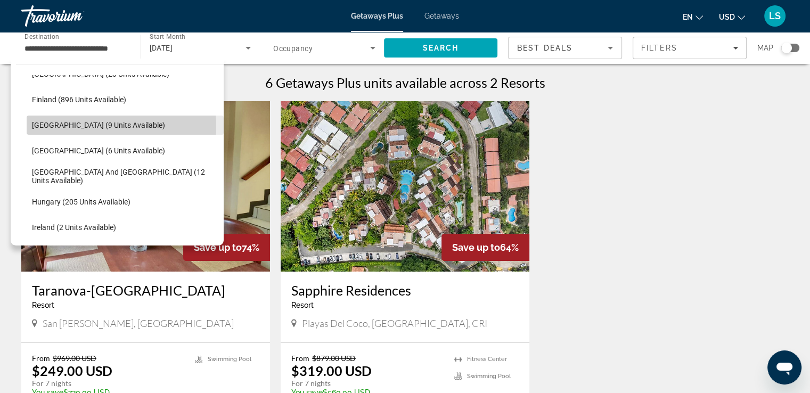
click at [84, 126] on span "France (9 units available)" at bounding box center [98, 125] width 133 height 9
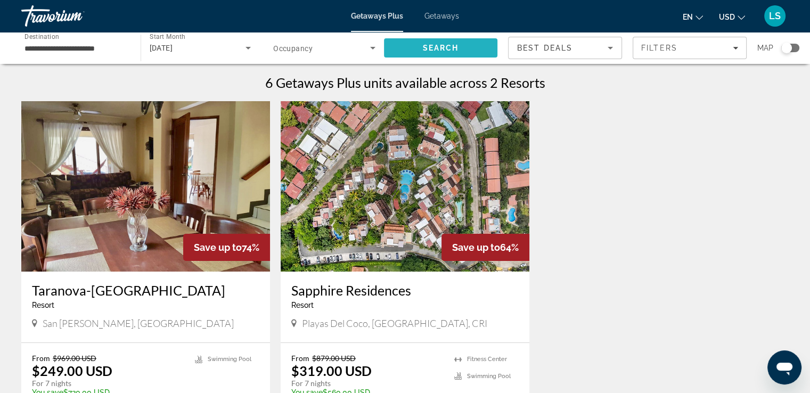
click at [420, 48] on span "Search" at bounding box center [441, 48] width 114 height 26
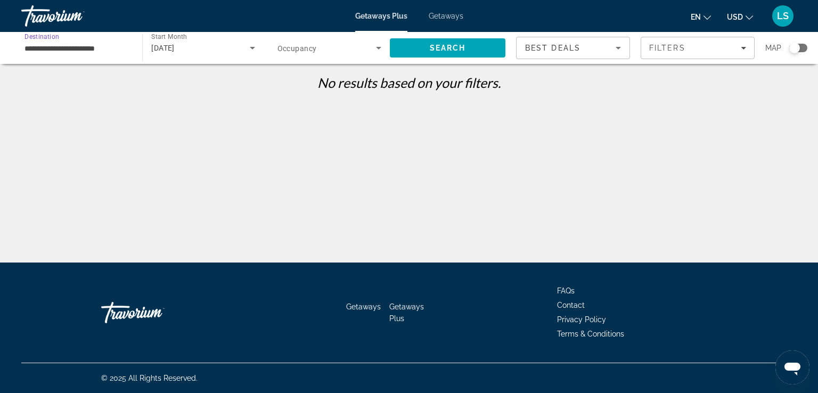
click at [93, 50] on input "**********" at bounding box center [76, 48] width 104 height 13
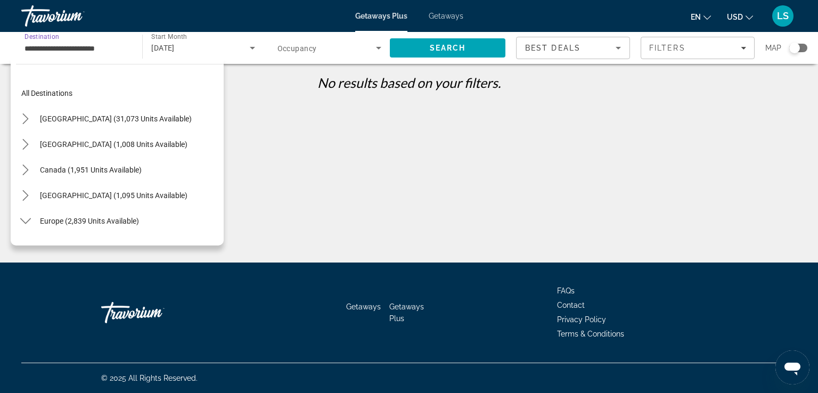
scroll to position [191, 0]
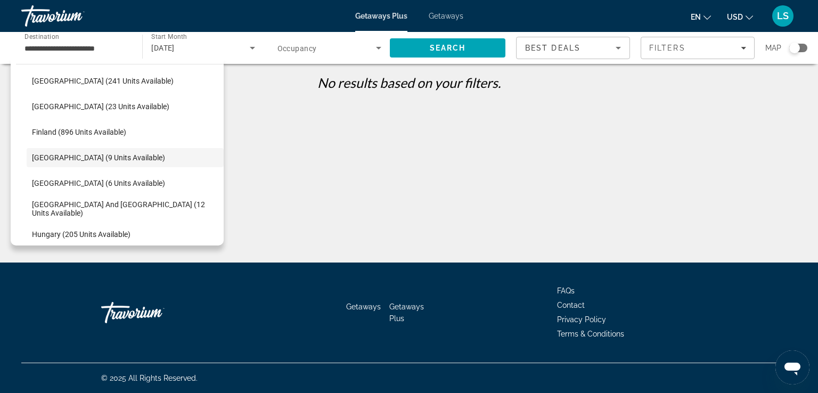
click at [320, 58] on div "Search widget" at bounding box center [329, 48] width 104 height 30
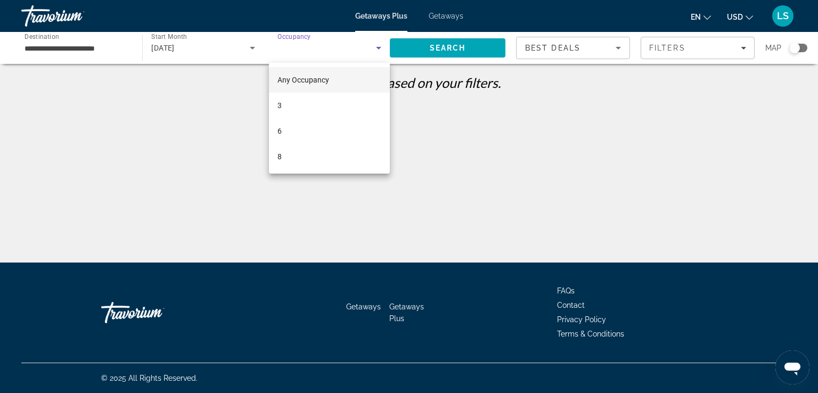
click at [421, 44] on div at bounding box center [409, 196] width 818 height 393
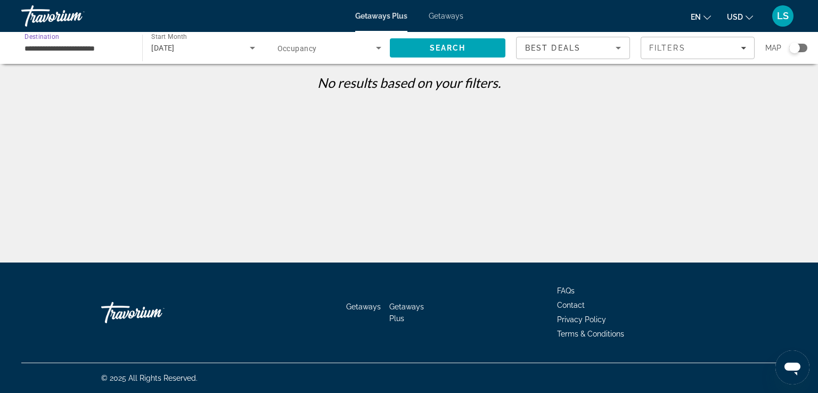
click at [86, 44] on input "**********" at bounding box center [76, 48] width 104 height 13
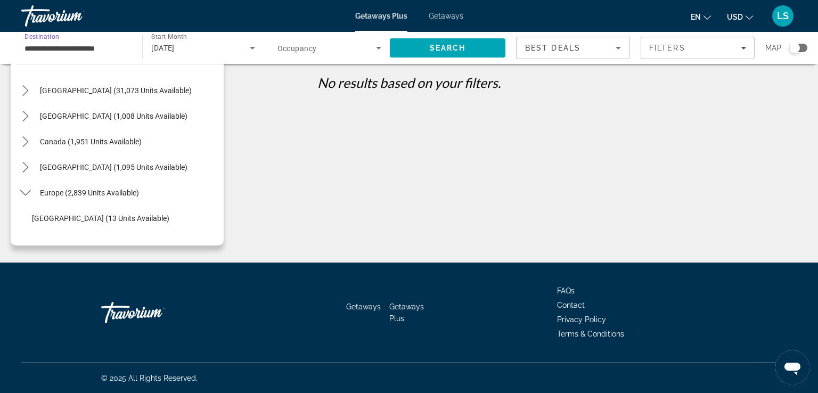
scroll to position [28, 0]
click at [21, 194] on icon "Toggle Europe (2,839 units available) submenu" at bounding box center [25, 193] width 11 height 11
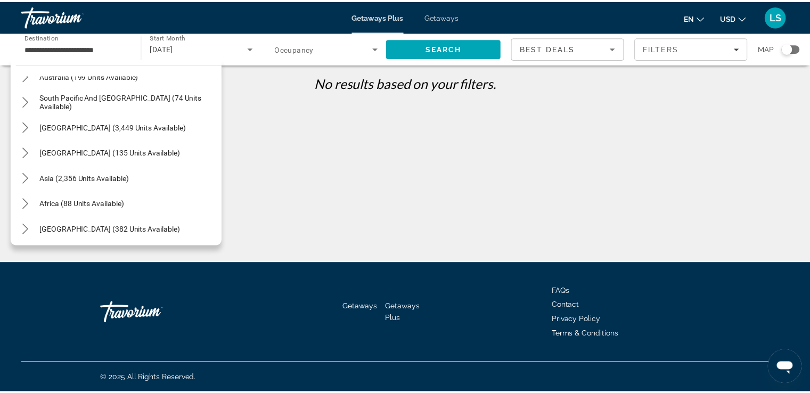
scroll to position [173, 0]
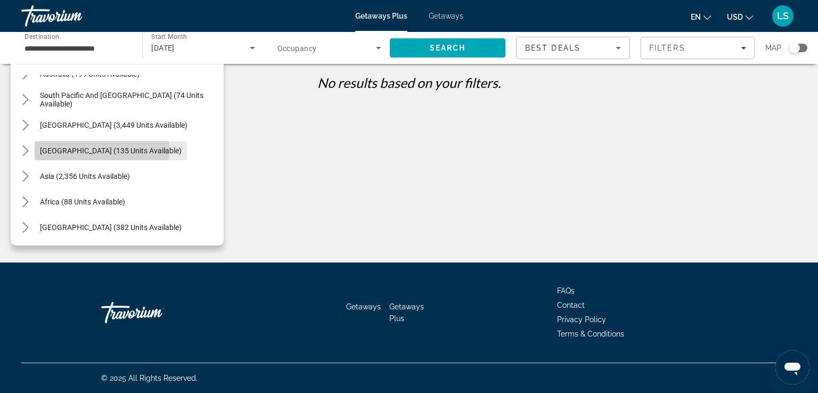
click at [72, 150] on span "[GEOGRAPHIC_DATA] (135 units available)" at bounding box center [111, 150] width 142 height 9
type input "**********"
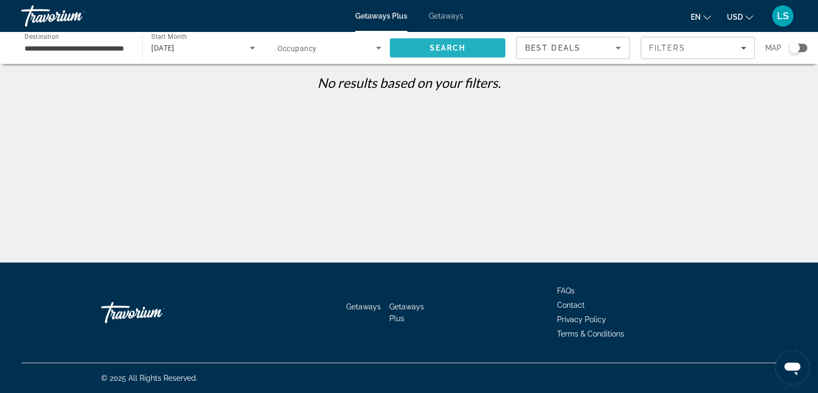
click at [419, 45] on span "Search" at bounding box center [448, 48] width 116 height 26
